Goal: Task Accomplishment & Management: Manage account settings

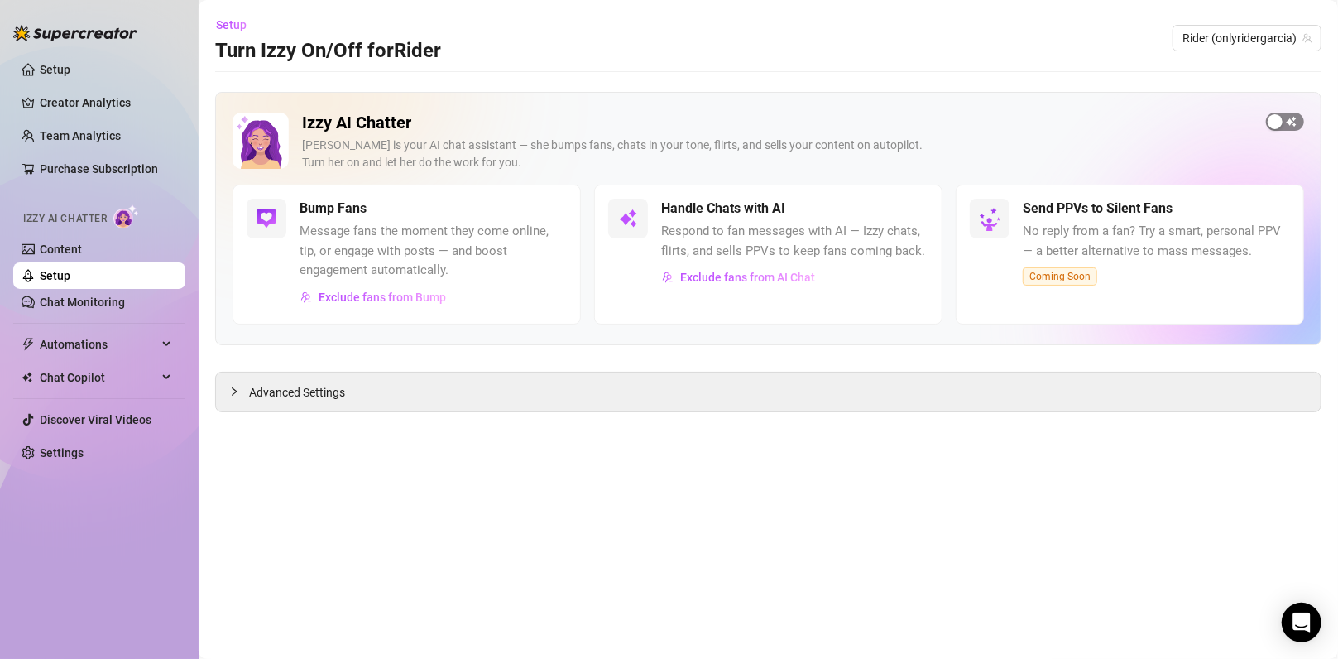
click at [1286, 121] on span "button" at bounding box center [1285, 122] width 38 height 18
click at [223, 374] on div "Advanced Settings" at bounding box center [768, 391] width 1104 height 39
click at [232, 386] on icon "collapsed" at bounding box center [234, 391] width 10 height 10
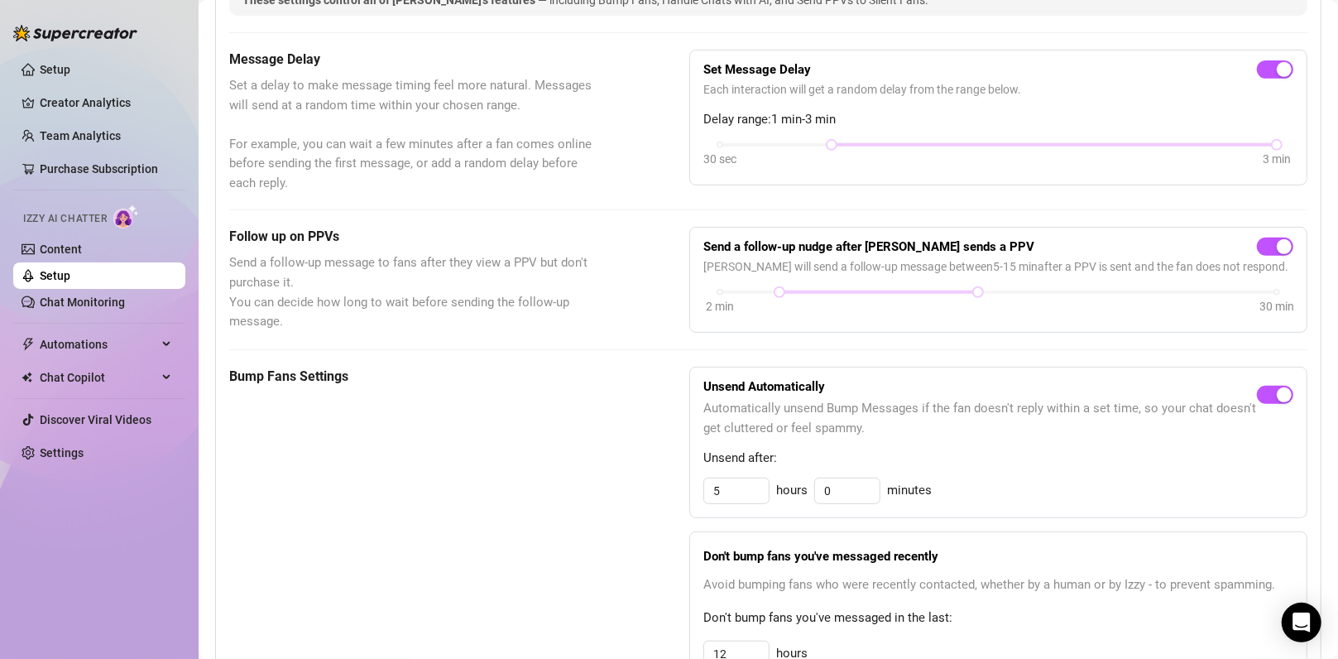
scroll to position [662, 0]
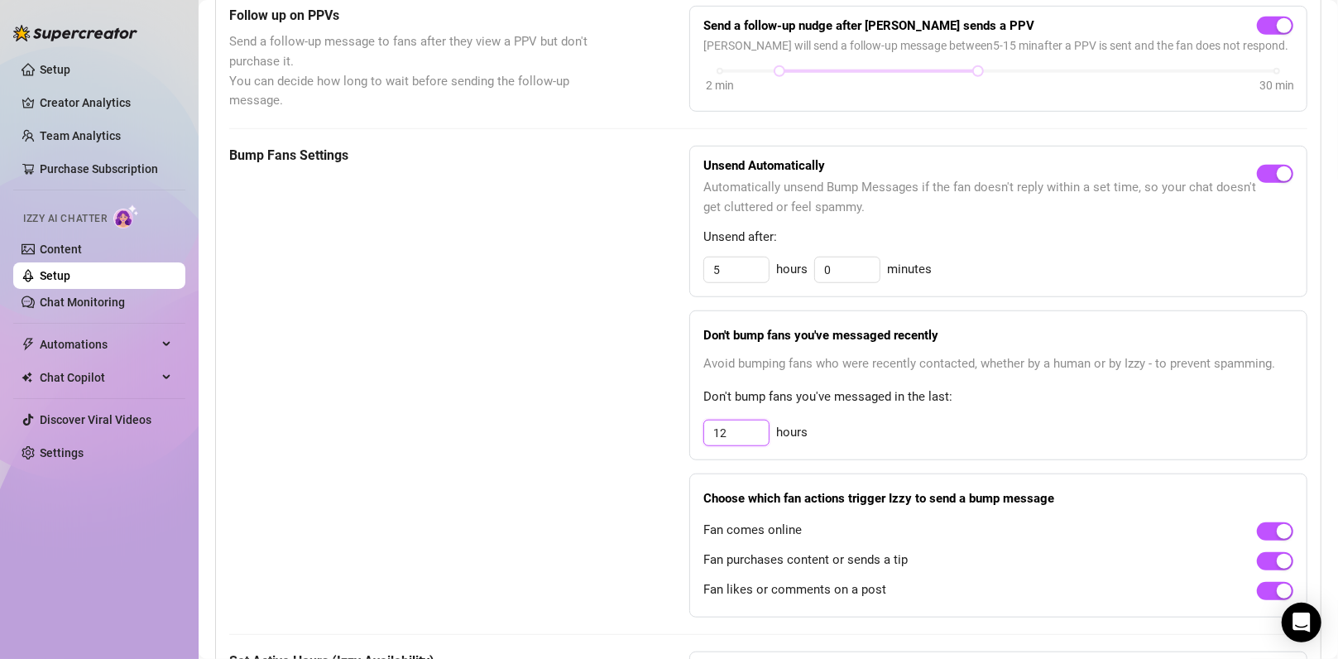
click at [757, 282] on input "12" at bounding box center [736, 269] width 65 height 25
type input "18"
click at [627, 356] on div "Bump Fans Settings Unsend Automatically Automatically unsend Bump Messages if t…" at bounding box center [768, 382] width 1078 height 472
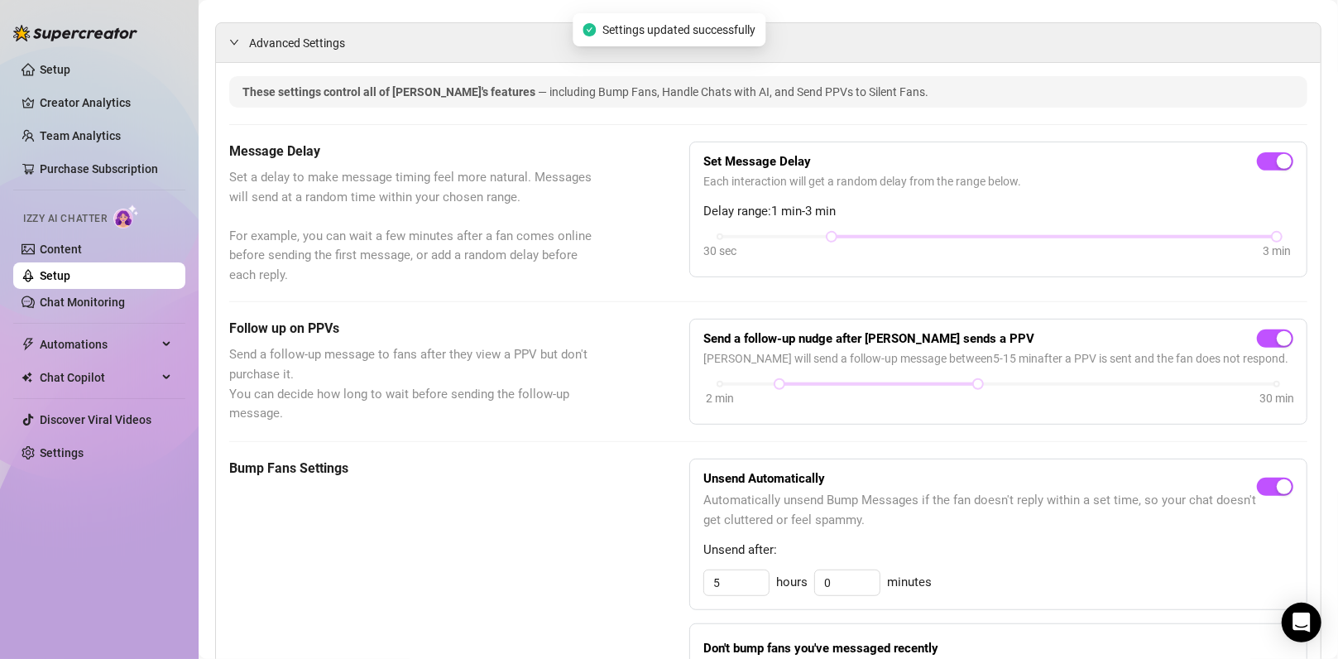
scroll to position [0, 0]
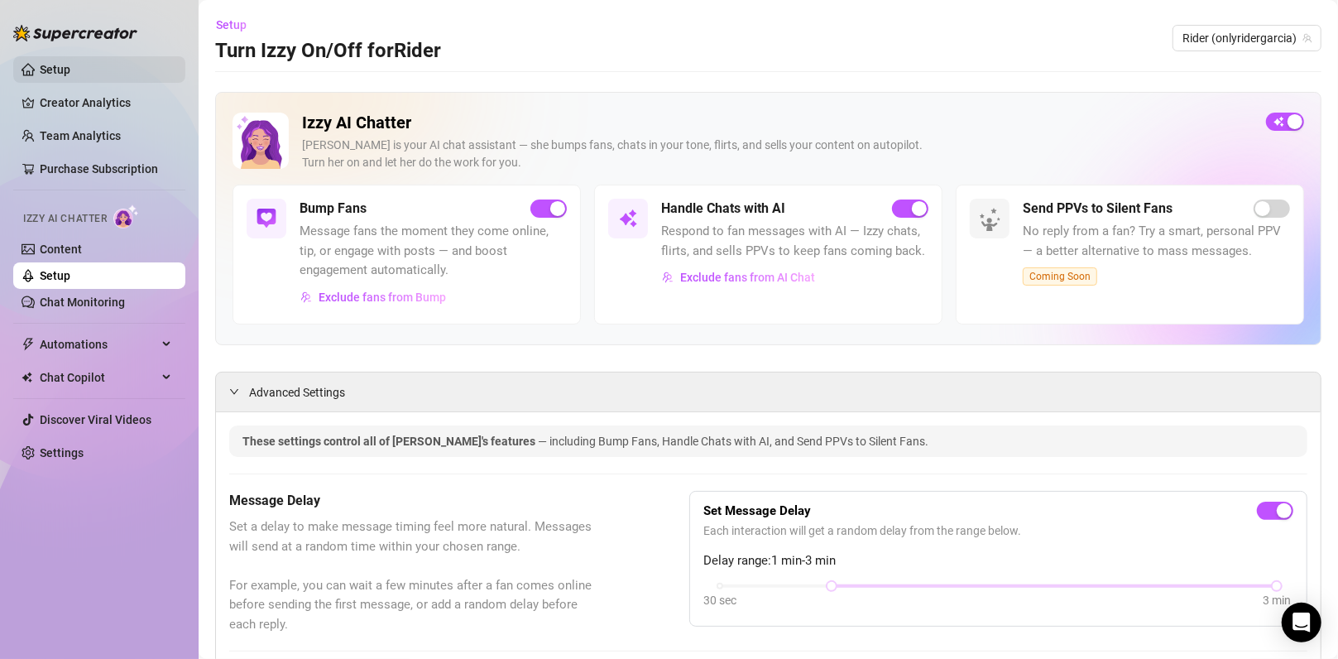
click at [70, 68] on link "Setup" at bounding box center [55, 69] width 31 height 13
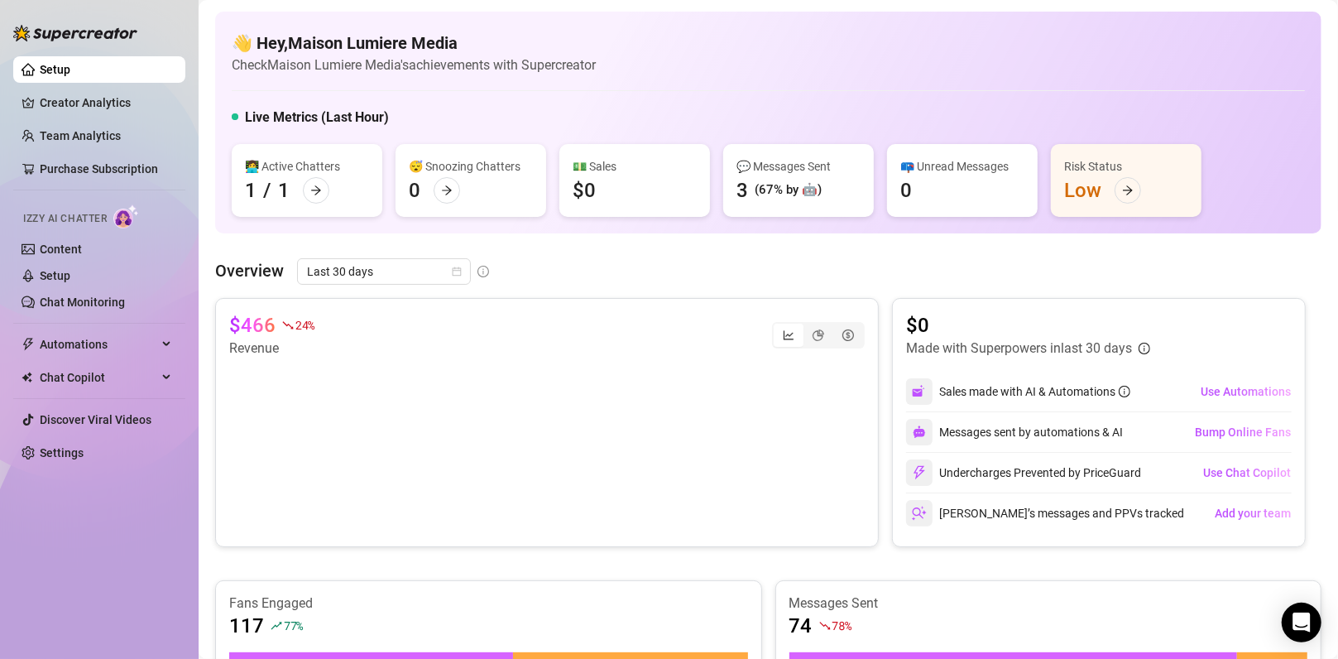
click at [1212, 86] on div "👋 Hey, Maison Lumiere Media Check Maison Lumiere Media's achievements with Supe…" at bounding box center [768, 123] width 1106 height 222
click at [70, 280] on link "Setup" at bounding box center [55, 275] width 31 height 13
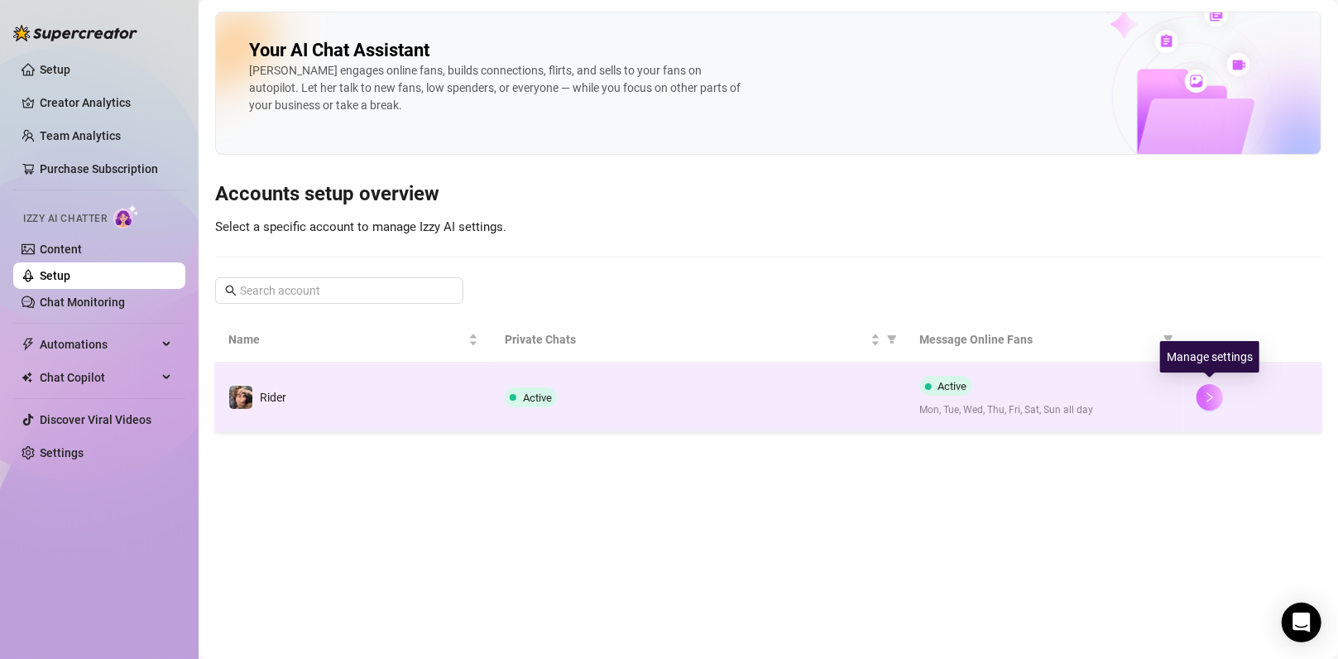
click at [1210, 392] on icon "right" at bounding box center [1210, 397] width 12 height 12
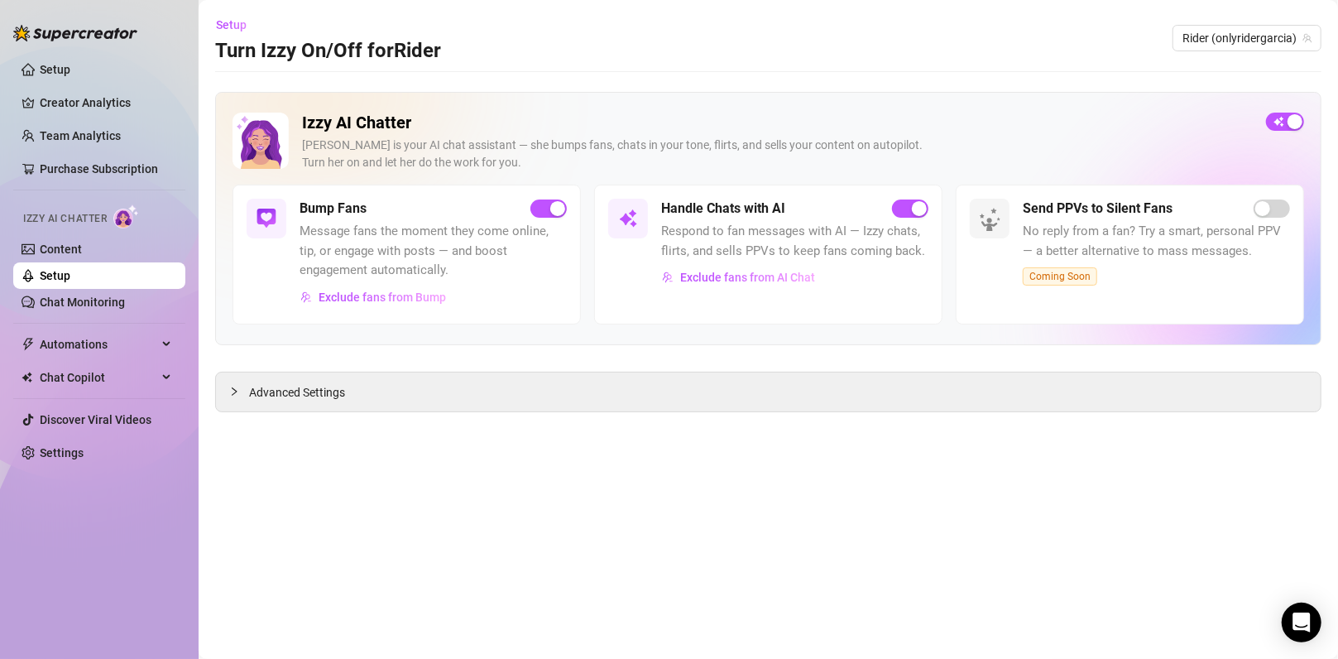
click at [498, 414] on main "Setup Turn Izzy On/Off for Rider Rider (onlyridergarcia) Izzy AI Chatter [PERSO…" at bounding box center [768, 329] width 1139 height 659
click at [101, 370] on span "Chat Copilot" at bounding box center [98, 377] width 117 height 26
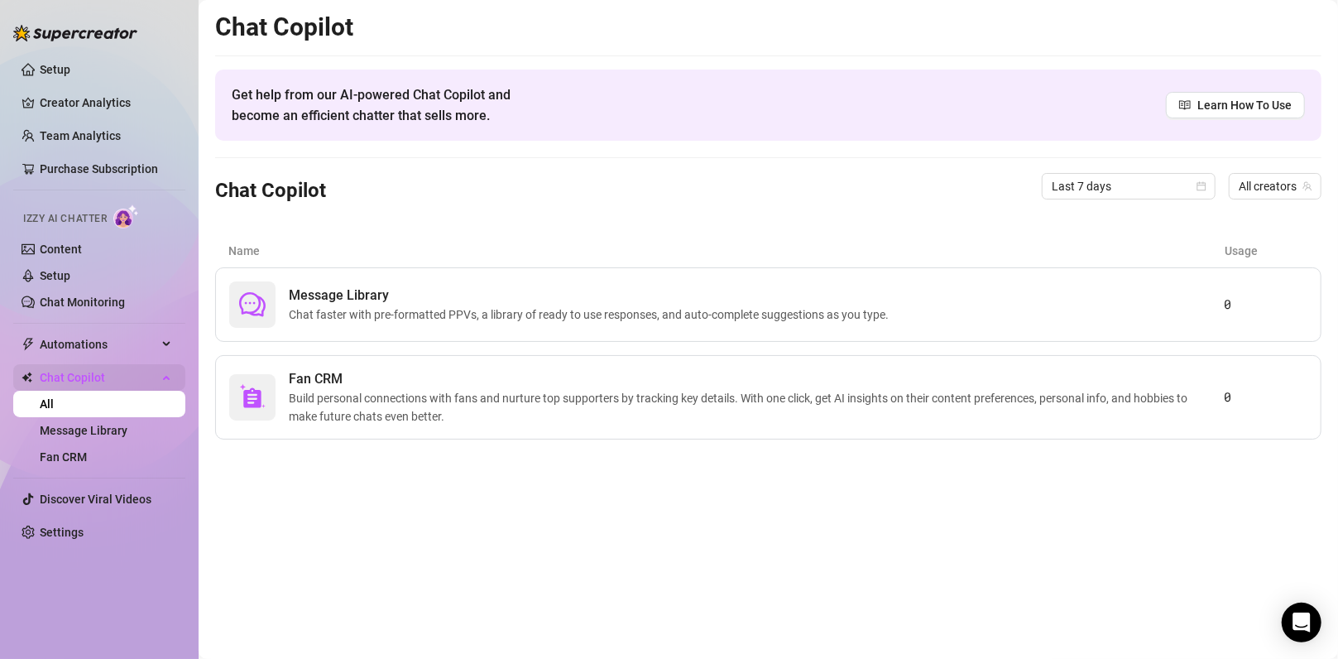
click at [106, 373] on span "Chat Copilot" at bounding box center [98, 377] width 117 height 26
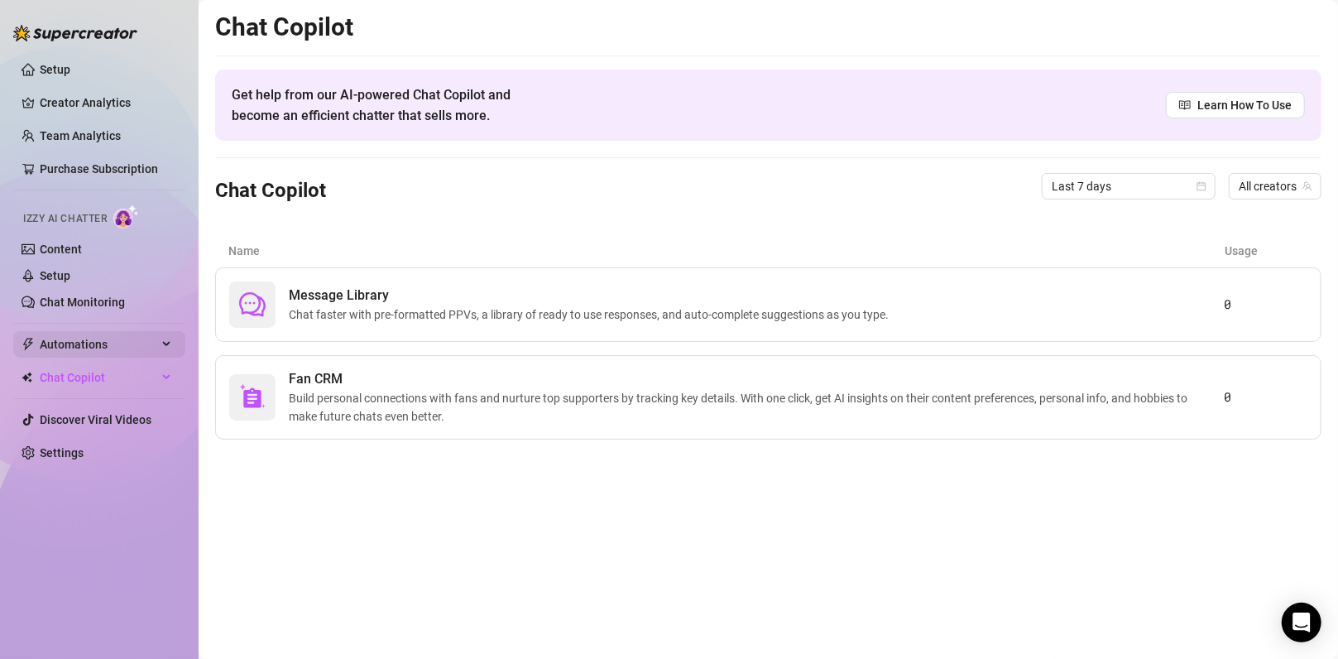
click at [115, 347] on span "Automations" at bounding box center [98, 344] width 117 height 26
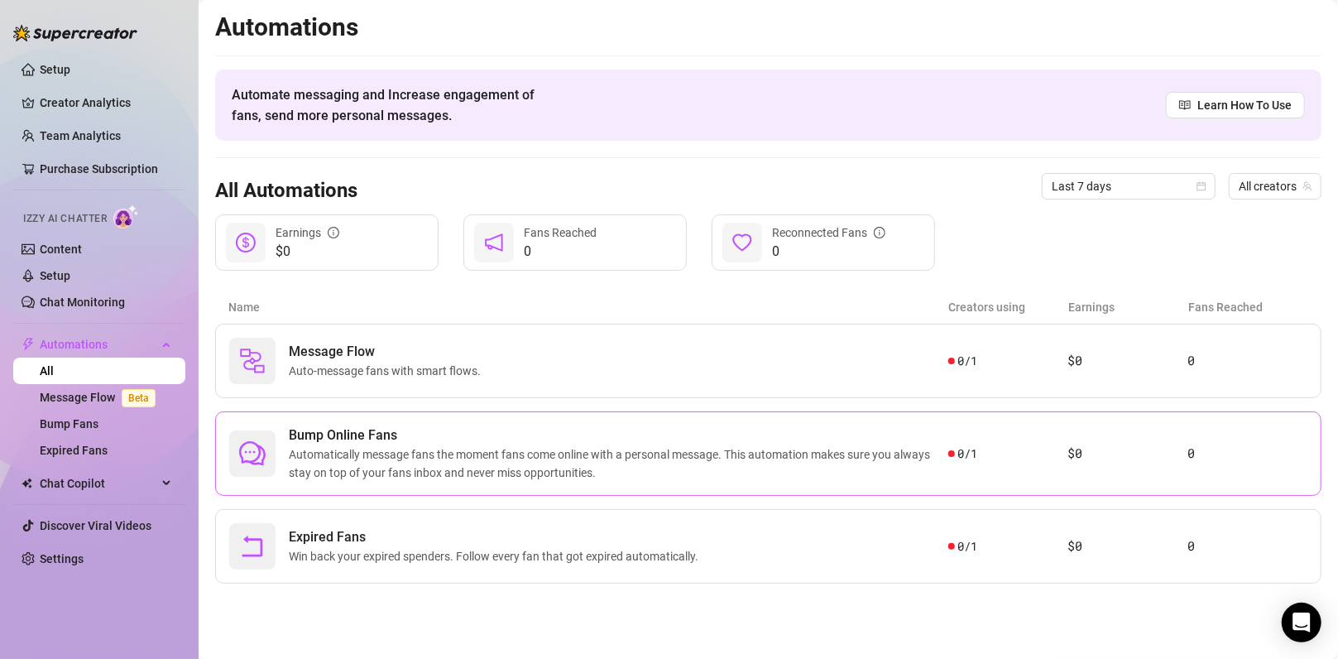
click at [545, 434] on span "Bump Online Fans" at bounding box center [618, 435] width 659 height 20
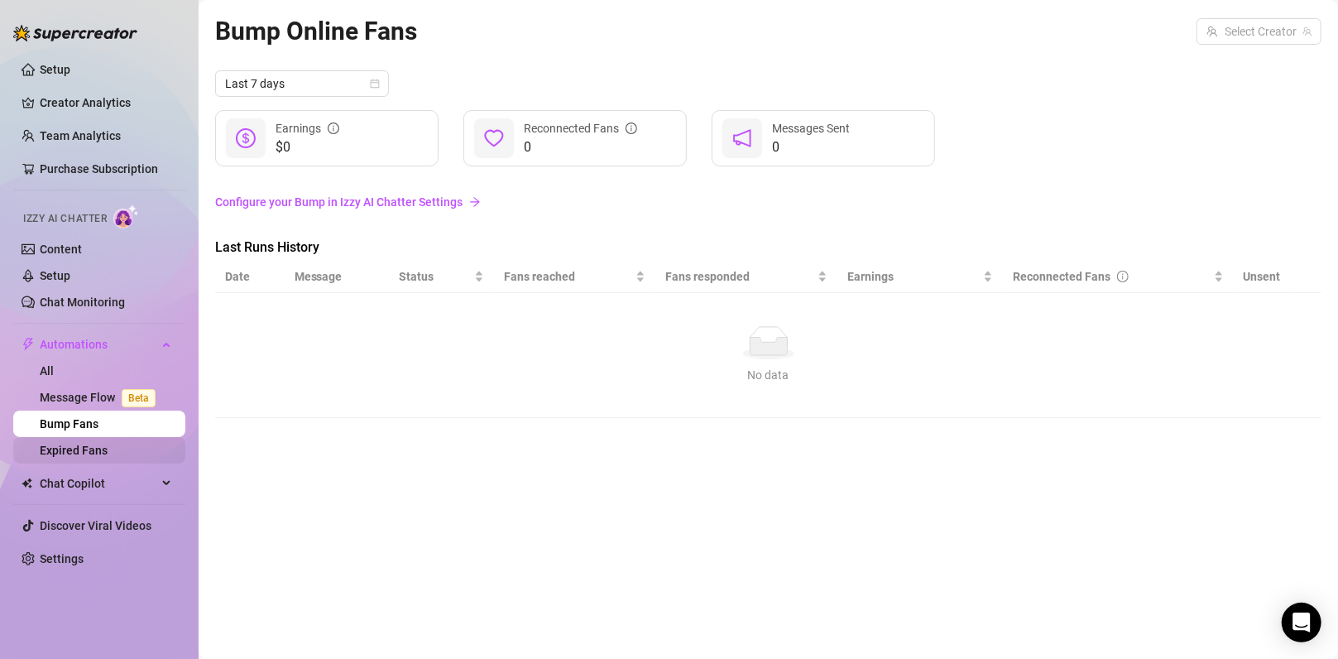
click at [108, 447] on link "Expired Fans" at bounding box center [74, 449] width 68 height 13
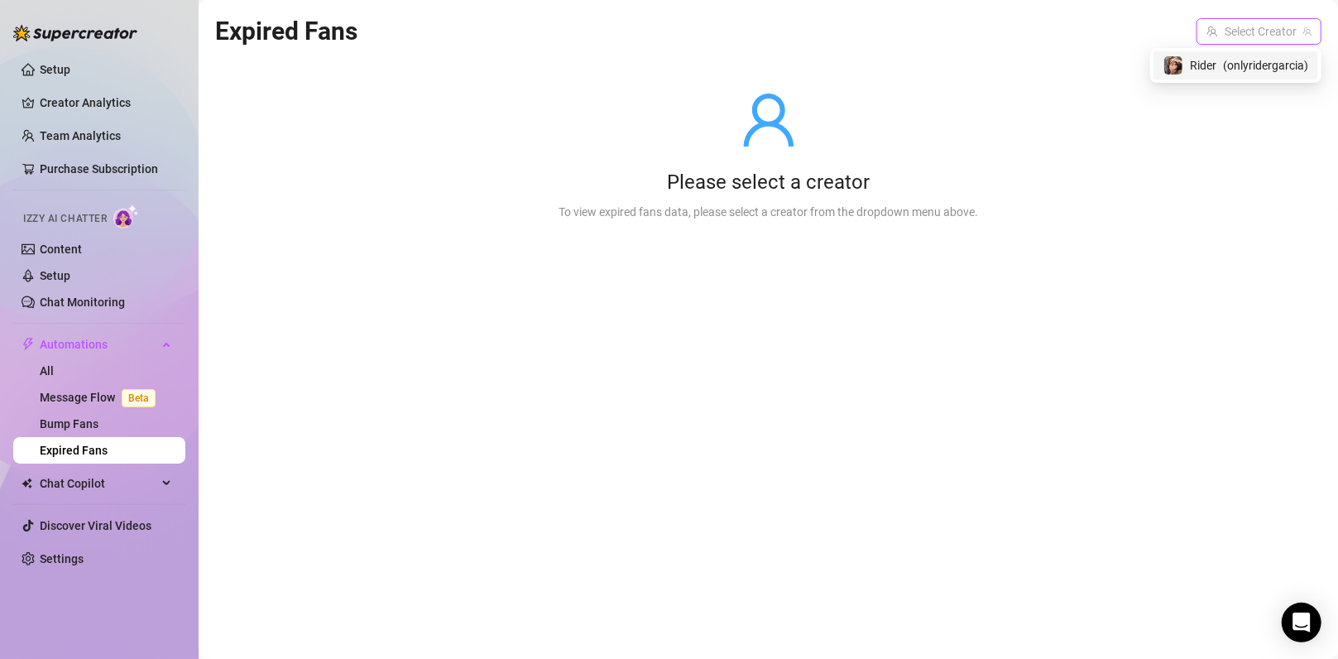
click at [1263, 30] on input "search" at bounding box center [1251, 31] width 90 height 25
click at [1232, 67] on span "( onlyridergarcia )" at bounding box center [1265, 65] width 85 height 18
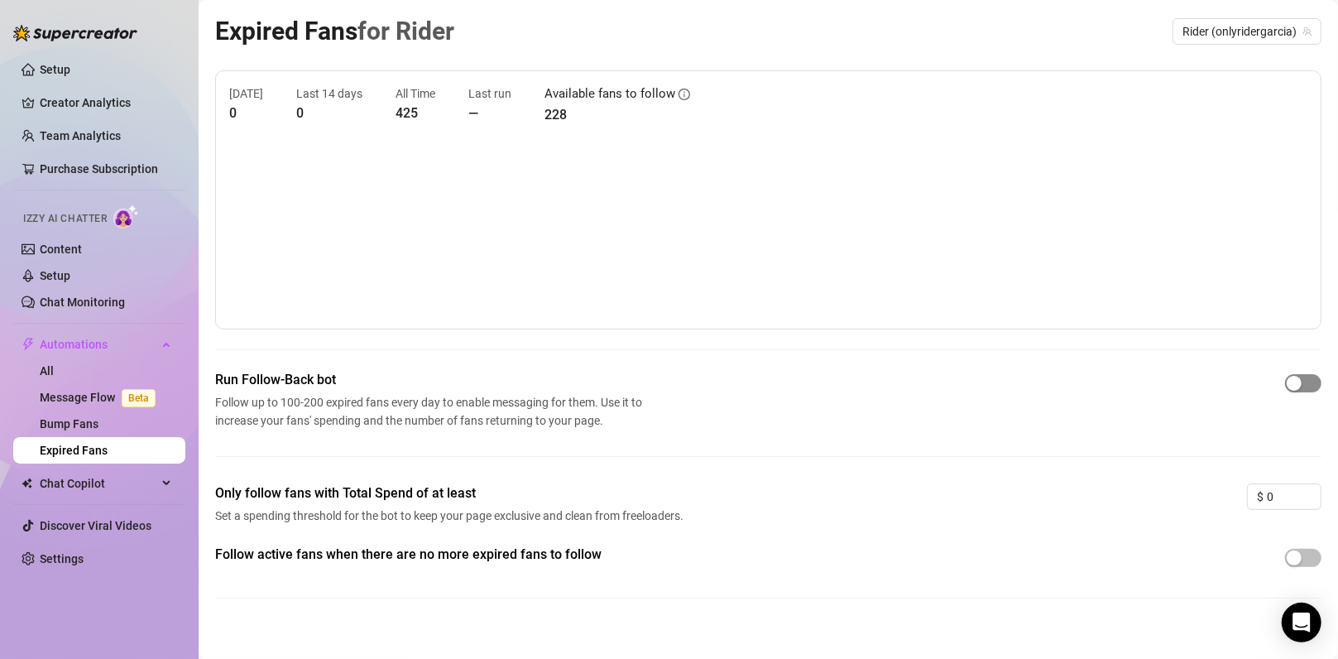
click at [1297, 391] on div at bounding box center [1303, 383] width 36 height 26
click at [1298, 389] on span "button" at bounding box center [1303, 383] width 36 height 18
click at [82, 256] on link "Content" at bounding box center [61, 248] width 42 height 13
